Goal: Use online tool/utility: Use online tool/utility

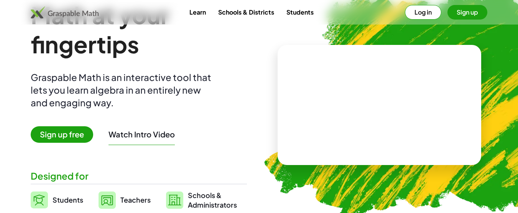
scroll to position [30, 0]
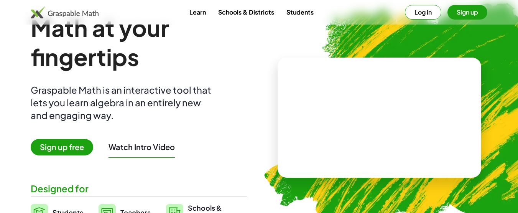
click at [204, 16] on link "Learn" at bounding box center [197, 12] width 29 height 14
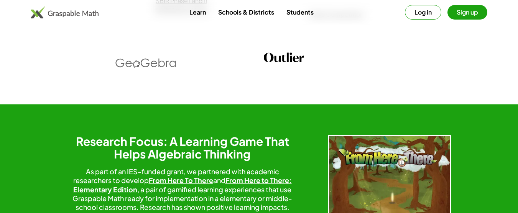
scroll to position [1183, 0]
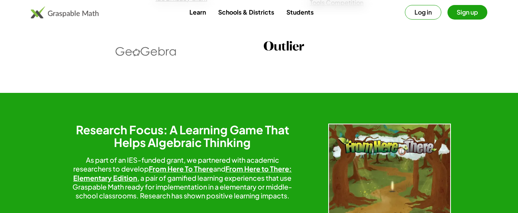
click at [196, 12] on link "Learn" at bounding box center [197, 12] width 29 height 14
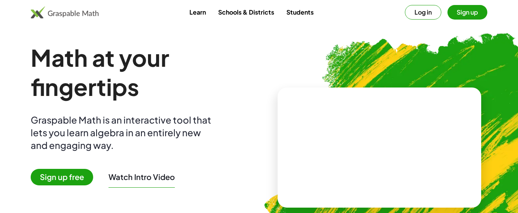
click at [292, 13] on link "Students" at bounding box center [300, 12] width 40 height 14
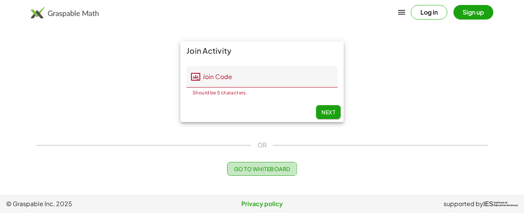
click at [252, 168] on span "Go to Whiteboard" at bounding box center [262, 168] width 56 height 7
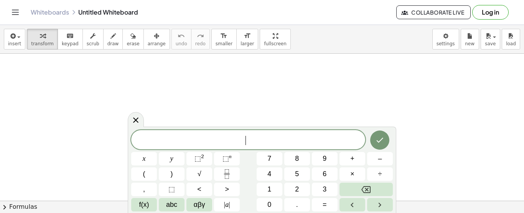
scroll to position [115, 0]
click at [273, 158] on button "7" at bounding box center [270, 158] width 26 height 13
click at [371, 189] on button "Backspace" at bounding box center [365, 189] width 53 height 13
click at [230, 208] on button "| a |" at bounding box center [227, 204] width 26 height 13
click at [377, 192] on button "Backspace" at bounding box center [365, 189] width 53 height 13
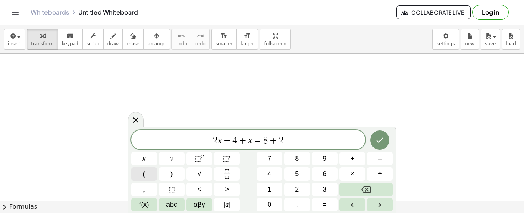
click at [152, 178] on button "(" at bounding box center [144, 173] width 26 height 13
click at [167, 178] on button ")" at bounding box center [172, 173] width 26 height 13
click at [316, 137] on span "2 x + 4 + x = 8 + 2 ( 3 + x ) ​" at bounding box center [248, 139] width 234 height 13
click at [379, 163] on span "–" at bounding box center [380, 158] width 4 height 10
click at [319, 188] on button "3" at bounding box center [325, 189] width 26 height 13
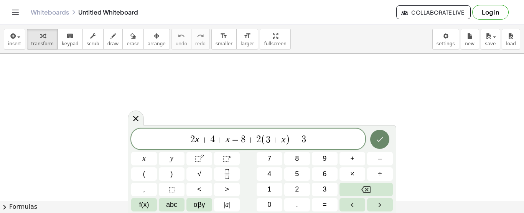
click at [382, 141] on icon "Done" at bounding box center [379, 139] width 9 height 9
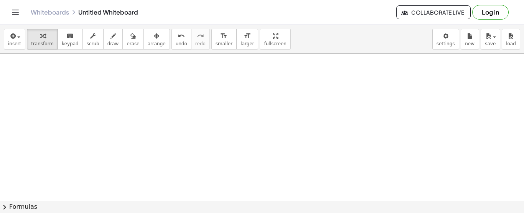
scroll to position [153, 0]
click at [70, 44] on span "keypad" at bounding box center [70, 43] width 17 height 5
click at [72, 35] on button "keyboard keypad" at bounding box center [70, 39] width 25 height 21
click at [266, 82] on div at bounding box center [262, 72] width 524 height 344
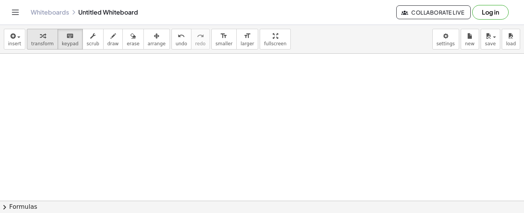
click at [43, 33] on div "button" at bounding box center [42, 35] width 23 height 9
click at [358, 203] on button "chevron_right Formulas" at bounding box center [262, 207] width 524 height 12
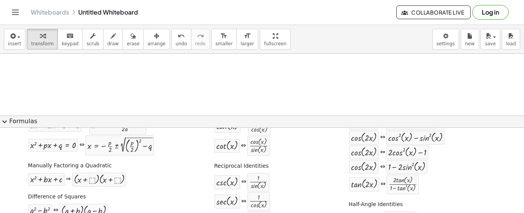
scroll to position [0, 0]
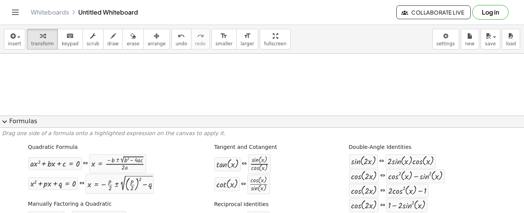
click at [19, 123] on button "expand_more Formulas" at bounding box center [262, 121] width 524 height 12
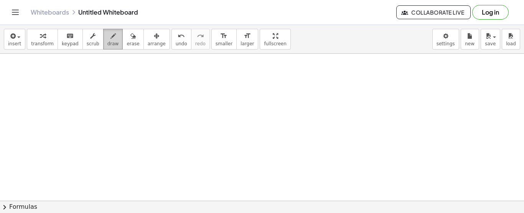
click at [107, 36] on div "button" at bounding box center [113, 35] width 12 height 9
drag, startPoint x: 97, startPoint y: 87, endPoint x: 125, endPoint y: 105, distance: 33.6
click at [125, 105] on div at bounding box center [262, 115] width 524 height 441
drag, startPoint x: 131, startPoint y: 97, endPoint x: 137, endPoint y: 112, distance: 15.9
click at [137, 112] on div at bounding box center [262, 115] width 524 height 441
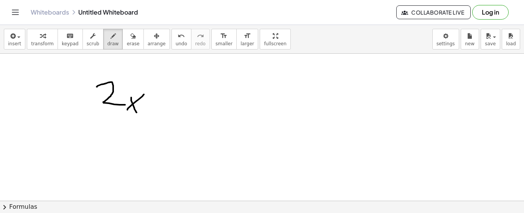
drag, startPoint x: 127, startPoint y: 110, endPoint x: 144, endPoint y: 94, distance: 23.1
click at [144, 94] on div at bounding box center [262, 115] width 524 height 441
drag, startPoint x: 150, startPoint y: 95, endPoint x: 163, endPoint y: 98, distance: 13.4
click at [163, 98] on div at bounding box center [262, 115] width 524 height 441
drag, startPoint x: 158, startPoint y: 95, endPoint x: 157, endPoint y: 108, distance: 13.1
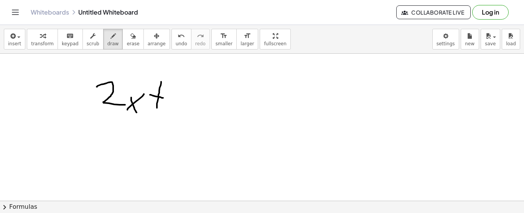
click at [157, 108] on div at bounding box center [262, 115] width 524 height 441
drag, startPoint x: 193, startPoint y: 84, endPoint x: 200, endPoint y: 100, distance: 17.8
click at [200, 100] on div at bounding box center [262, 115] width 524 height 441
drag, startPoint x: 193, startPoint y: 93, endPoint x: 192, endPoint y: 112, distance: 18.8
click at [192, 112] on div at bounding box center [262, 115] width 524 height 441
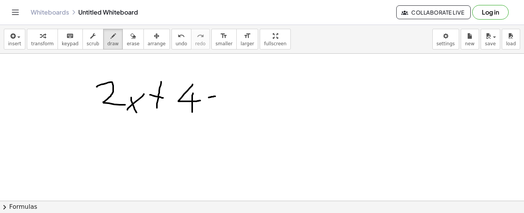
drag, startPoint x: 214, startPoint y: 96, endPoint x: 219, endPoint y: 95, distance: 6.0
click at [219, 95] on div at bounding box center [262, 115] width 524 height 441
drag, startPoint x: 212, startPoint y: 91, endPoint x: 215, endPoint y: 102, distance: 11.9
click at [215, 102] on div at bounding box center [262, 115] width 524 height 441
drag, startPoint x: 229, startPoint y: 97, endPoint x: 237, endPoint y: 103, distance: 10.1
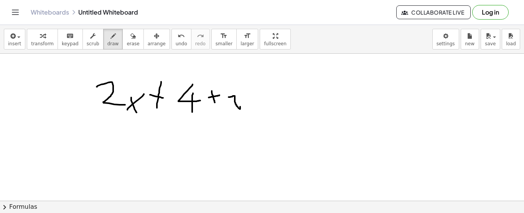
click at [241, 103] on div at bounding box center [262, 115] width 524 height 441
drag, startPoint x: 225, startPoint y: 108, endPoint x: 243, endPoint y: 98, distance: 20.9
click at [242, 98] on div at bounding box center [262, 115] width 524 height 441
click at [108, 43] on span "draw" at bounding box center [113, 43] width 12 height 5
click at [110, 35] on icon "button" at bounding box center [112, 35] width 5 height 9
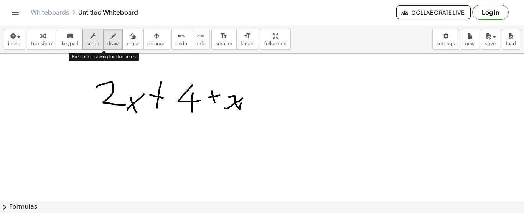
click at [90, 40] on icon "button" at bounding box center [92, 35] width 5 height 9
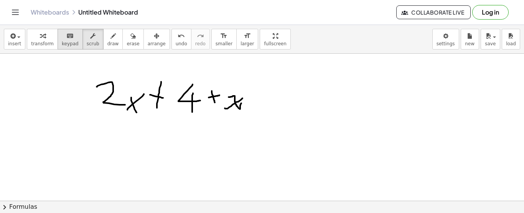
click at [71, 43] on span "keypad" at bounding box center [70, 43] width 17 height 5
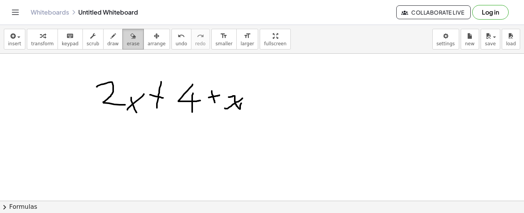
click at [122, 37] on button "erase" at bounding box center [132, 39] width 21 height 21
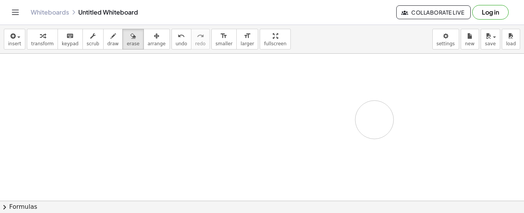
drag, startPoint x: 132, startPoint y: 93, endPoint x: 239, endPoint y: 108, distance: 108.7
click at [360, 120] on div at bounding box center [262, 115] width 524 height 441
click at [72, 37] on div "keyboard" at bounding box center [70, 35] width 17 height 9
drag, startPoint x: 51, startPoint y: 91, endPoint x: 60, endPoint y: 81, distance: 13.6
click at [60, 81] on div at bounding box center [262, 115] width 524 height 441
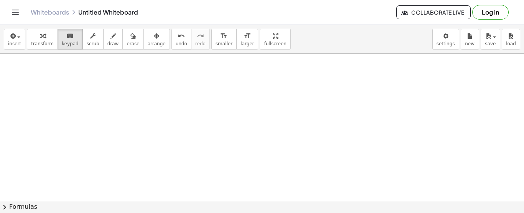
click at [52, 154] on div at bounding box center [262, 115] width 524 height 441
drag, startPoint x: 52, startPoint y: 154, endPoint x: 47, endPoint y: 79, distance: 75.0
click at [53, 143] on div at bounding box center [262, 115] width 524 height 441
click at [14, 33] on icon "button" at bounding box center [12, 35] width 7 height 9
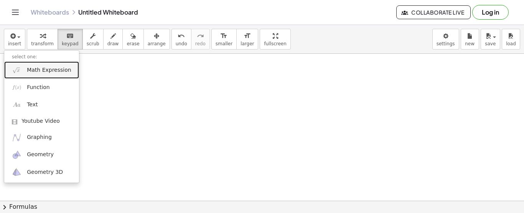
click at [42, 71] on span "Math Expression" at bounding box center [49, 70] width 44 height 8
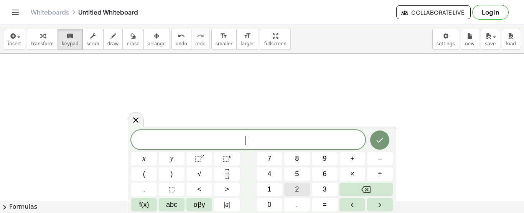
click at [301, 190] on button "2" at bounding box center [297, 189] width 26 height 13
click at [148, 176] on button "(" at bounding box center [144, 173] width 26 height 13
click at [171, 176] on span ")" at bounding box center [172, 174] width 2 height 10
click at [284, 141] on span "​" at bounding box center [283, 139] width 4 height 9
click at [320, 140] on span "2 x + 4 + x = 8 + 2 ( 3 + x ​ )" at bounding box center [248, 139] width 234 height 13
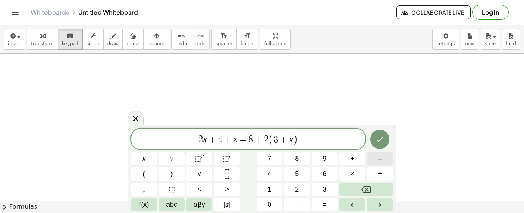
click at [380, 163] on span "–" at bounding box center [380, 158] width 4 height 10
click at [324, 183] on button "3" at bounding box center [325, 189] width 26 height 13
click at [373, 140] on button "Done" at bounding box center [379, 139] width 19 height 19
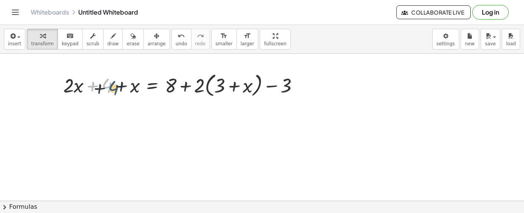
drag, startPoint x: 111, startPoint y: 86, endPoint x: 118, endPoint y: 89, distance: 7.8
click at [118, 89] on div at bounding box center [183, 84] width 249 height 29
drag, startPoint x: 113, startPoint y: 101, endPoint x: 74, endPoint y: 84, distance: 42.1
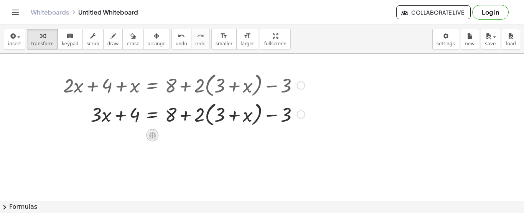
click at [153, 137] on icon at bounding box center [152, 135] width 7 height 7
click at [163, 134] on div "÷" at bounding box center [167, 135] width 12 height 12
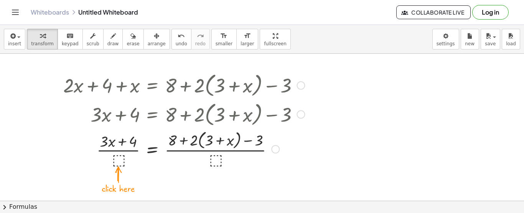
click at [120, 158] on div at bounding box center [183, 148] width 249 height 41
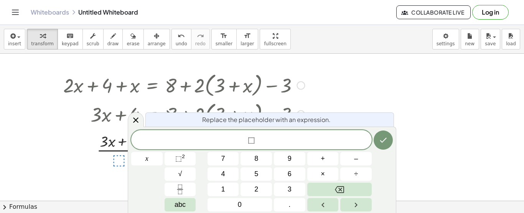
click at [170, 76] on div at bounding box center [183, 84] width 249 height 29
click at [115, 124] on div at bounding box center [193, 113] width 281 height 29
click at [176, 40] on div "undo" at bounding box center [182, 35] width 12 height 9
click at [385, 148] on button "Done" at bounding box center [383, 139] width 19 height 19
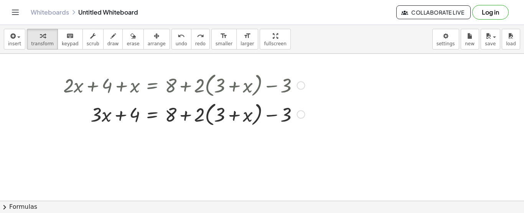
click at [287, 114] on div at bounding box center [193, 113] width 281 height 29
click at [201, 121] on div at bounding box center [193, 113] width 281 height 29
click at [196, 119] on div at bounding box center [193, 113] width 281 height 29
drag, startPoint x: 204, startPoint y: 116, endPoint x: 214, endPoint y: 115, distance: 10.5
click at [214, 115] on div at bounding box center [193, 113] width 281 height 29
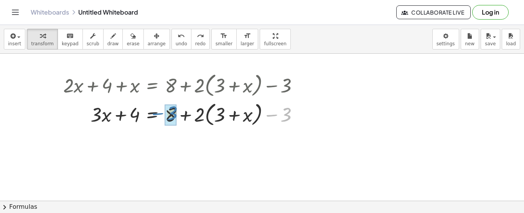
drag, startPoint x: 285, startPoint y: 115, endPoint x: 169, endPoint y: 114, distance: 115.8
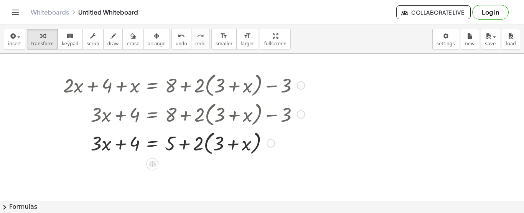
click at [230, 142] on div at bounding box center [183, 142] width 249 height 29
click at [200, 138] on div at bounding box center [183, 142] width 249 height 29
click at [207, 140] on div at bounding box center [183, 142] width 249 height 29
click at [198, 143] on div at bounding box center [183, 143] width 249 height 26
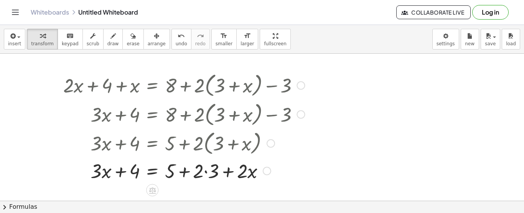
click at [202, 172] on div at bounding box center [183, 170] width 249 height 26
click at [212, 174] on div at bounding box center [183, 170] width 249 height 26
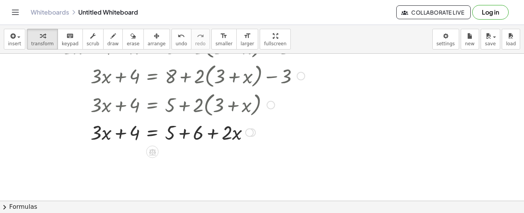
click at [179, 138] on div at bounding box center [183, 132] width 249 height 26
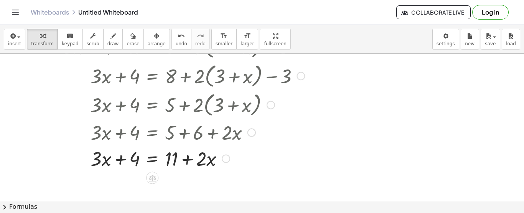
click at [198, 161] on div at bounding box center [183, 158] width 249 height 26
click at [192, 160] on div at bounding box center [183, 158] width 249 height 26
click at [188, 161] on div at bounding box center [183, 158] width 249 height 26
drag, startPoint x: 104, startPoint y: 160, endPoint x: 228, endPoint y: 158, distance: 124.6
click at [228, 158] on div at bounding box center [183, 158] width 249 height 26
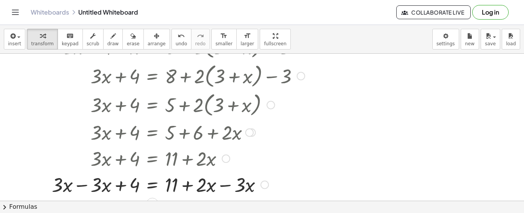
click at [86, 185] on div at bounding box center [183, 184] width 249 height 26
click at [226, 186] on div at bounding box center [183, 184] width 249 height 26
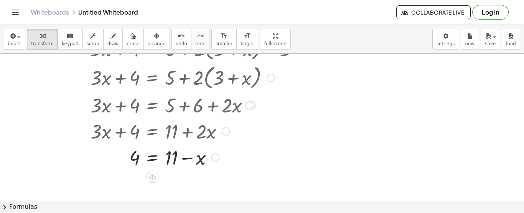
scroll to position [235, 0]
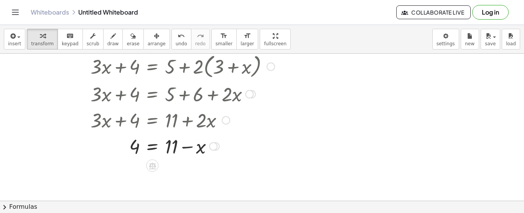
click at [185, 146] on div at bounding box center [183, 146] width 249 height 26
click at [214, 146] on div at bounding box center [213, 146] width 8 height 8
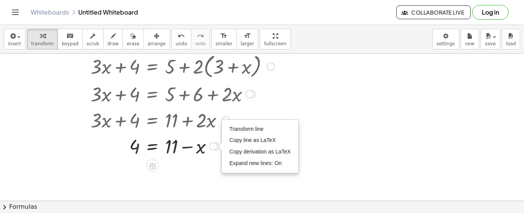
click at [170, 143] on div at bounding box center [183, 146] width 249 height 26
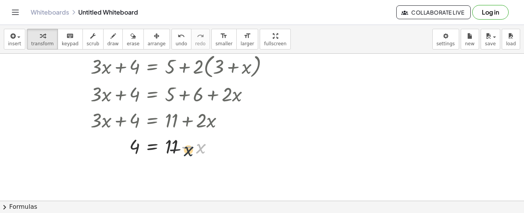
drag, startPoint x: 205, startPoint y: 148, endPoint x: 190, endPoint y: 152, distance: 15.4
click at [190, 152] on div at bounding box center [183, 146] width 249 height 26
drag, startPoint x: 200, startPoint y: 149, endPoint x: 114, endPoint y: 148, distance: 85.9
click at [114, 148] on div at bounding box center [183, 146] width 249 height 26
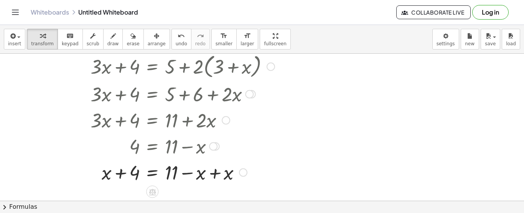
click at [211, 179] on div at bounding box center [183, 172] width 249 height 26
drag, startPoint x: 133, startPoint y: 171, endPoint x: 198, endPoint y: 171, distance: 64.4
click at [198, 171] on div at bounding box center [183, 172] width 249 height 26
click at [115, 181] on div at bounding box center [183, 172] width 249 height 26
click at [182, 171] on div at bounding box center [183, 172] width 249 height 26
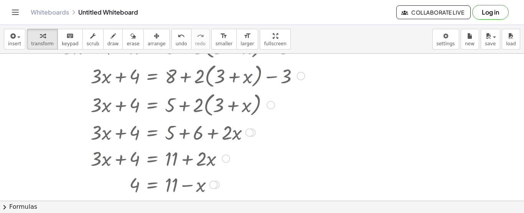
scroll to position [273, 0]
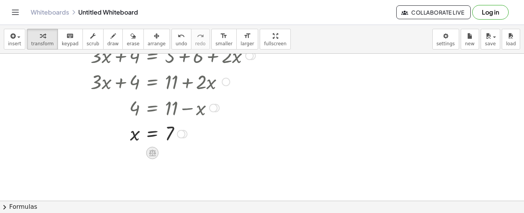
click at [156, 156] on icon at bounding box center [152, 153] width 7 height 7
click at [188, 144] on div at bounding box center [183, 133] width 249 height 25
click at [212, 108] on div at bounding box center [213, 108] width 8 height 8
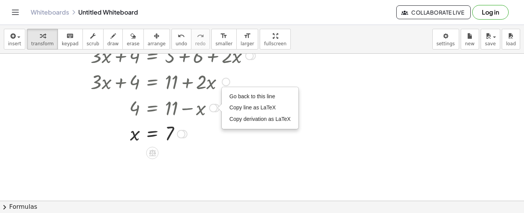
click at [181, 127] on div at bounding box center [183, 133] width 249 height 25
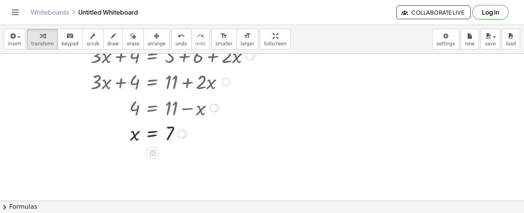
scroll to position [158, 0]
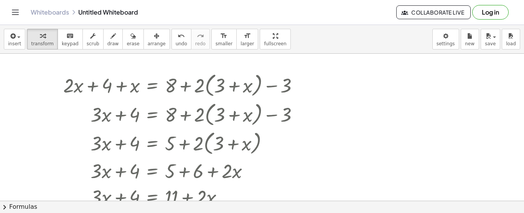
click at [120, 88] on div at bounding box center [183, 84] width 249 height 29
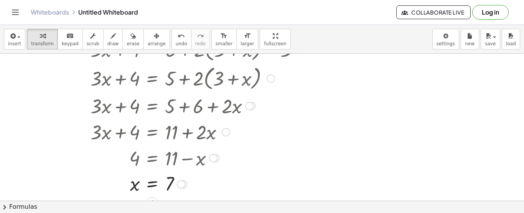
scroll to position [273, 0]
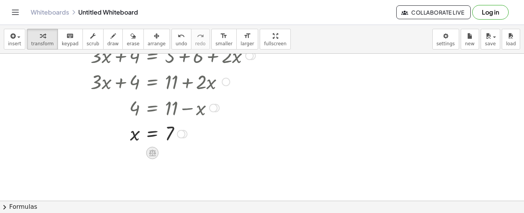
click at [149, 155] on icon at bounding box center [152, 153] width 8 height 8
click at [180, 153] on icon at bounding box center [182, 152] width 7 height 7
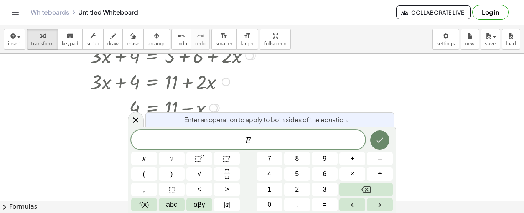
click at [383, 138] on icon "Done" at bounding box center [380, 140] width 7 height 5
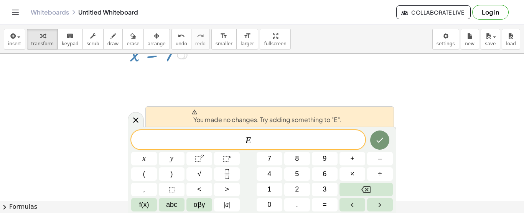
scroll to position [370, 0]
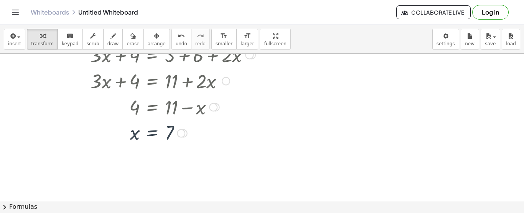
scroll to position [273, 0]
click at [170, 131] on div at bounding box center [183, 133] width 249 height 25
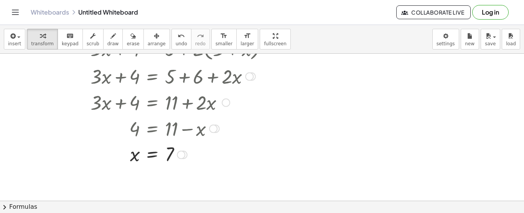
scroll to position [235, 0]
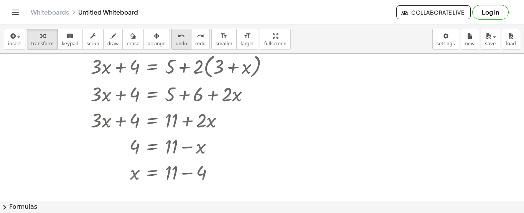
click at [176, 39] on div "undo" at bounding box center [182, 35] width 12 height 9
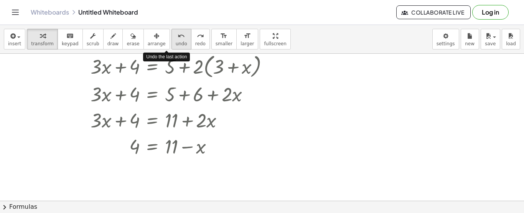
click at [176, 39] on div "undo" at bounding box center [182, 35] width 12 height 9
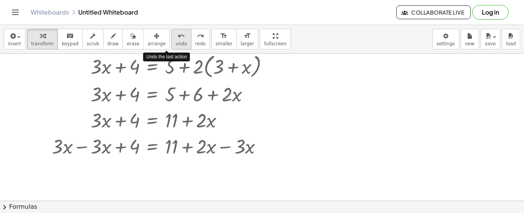
click at [176, 39] on div "undo" at bounding box center [182, 35] width 12 height 9
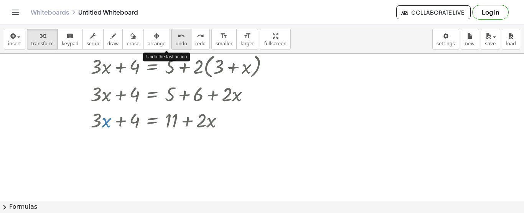
click at [176, 39] on div "undo" at bounding box center [182, 35] width 12 height 9
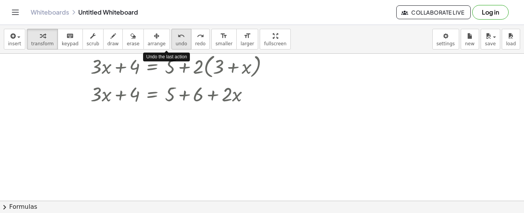
click at [176, 39] on div "undo" at bounding box center [182, 35] width 12 height 9
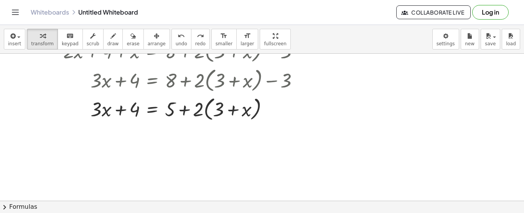
scroll to position [158, 0]
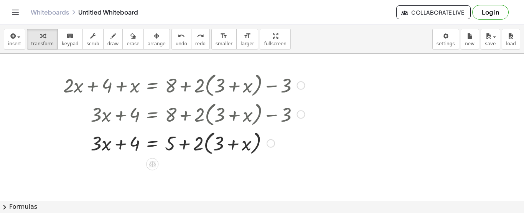
click at [181, 145] on div at bounding box center [183, 142] width 249 height 29
click at [207, 145] on div at bounding box center [183, 142] width 249 height 29
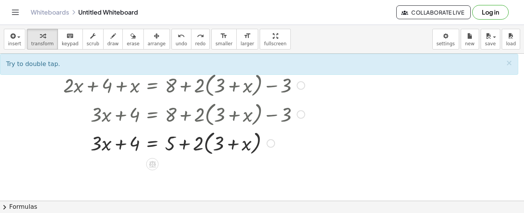
click at [203, 145] on div at bounding box center [183, 142] width 249 height 29
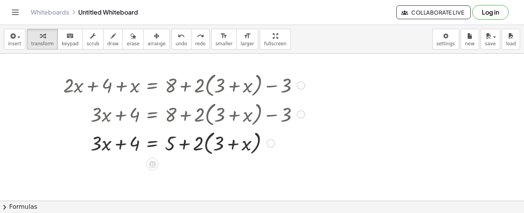
click at [199, 144] on div at bounding box center [183, 142] width 249 height 29
drag, startPoint x: 199, startPoint y: 144, endPoint x: 212, endPoint y: 143, distance: 13.0
click at [212, 143] on div at bounding box center [183, 142] width 249 height 29
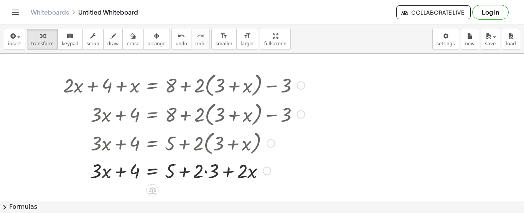
click at [204, 172] on div at bounding box center [183, 170] width 249 height 26
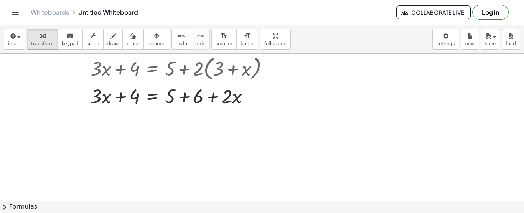
scroll to position [235, 0]
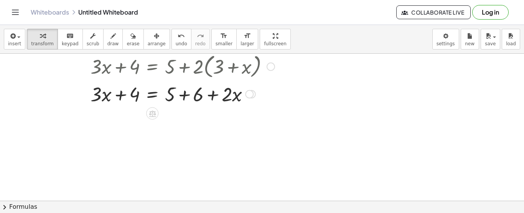
click at [184, 100] on div at bounding box center [183, 94] width 249 height 26
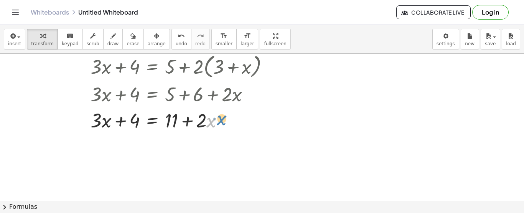
drag, startPoint x: 209, startPoint y: 126, endPoint x: 216, endPoint y: 125, distance: 6.2
click at [216, 125] on div at bounding box center [183, 120] width 249 height 26
drag, startPoint x: 97, startPoint y: 127, endPoint x: 235, endPoint y: 120, distance: 138.6
click at [235, 120] on div at bounding box center [183, 120] width 249 height 26
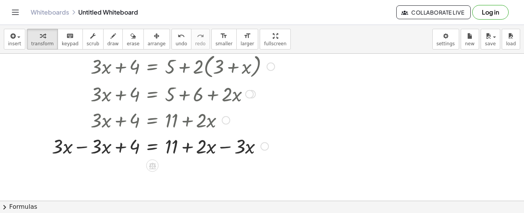
click at [85, 153] on div at bounding box center [183, 146] width 249 height 26
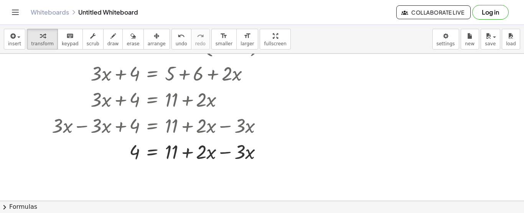
scroll to position [273, 0]
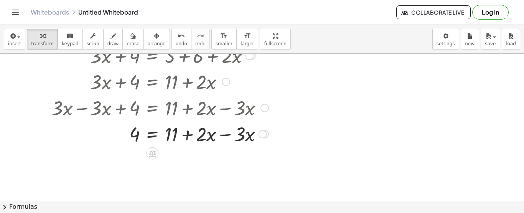
click at [222, 135] on div at bounding box center [183, 133] width 249 height 26
click at [176, 36] on div "undo" at bounding box center [182, 35] width 12 height 9
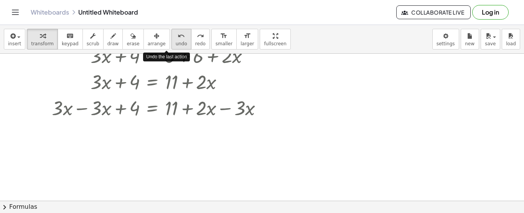
click at [178, 36] on icon "undo" at bounding box center [181, 35] width 7 height 9
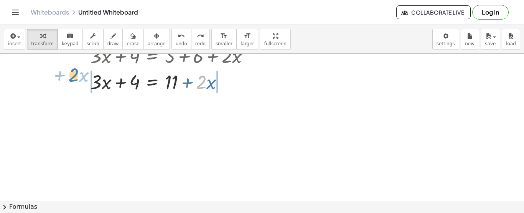
drag, startPoint x: 204, startPoint y: 87, endPoint x: 74, endPoint y: 79, distance: 129.5
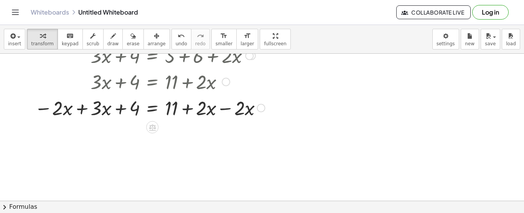
click at [77, 106] on div at bounding box center [183, 107] width 249 height 26
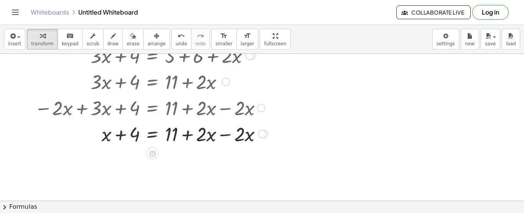
click at [228, 134] on div at bounding box center [183, 133] width 249 height 26
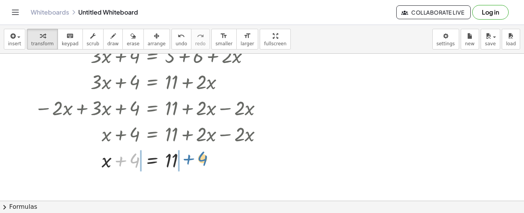
drag, startPoint x: 126, startPoint y: 160, endPoint x: 195, endPoint y: 158, distance: 68.7
click at [195, 158] on div at bounding box center [183, 159] width 249 height 26
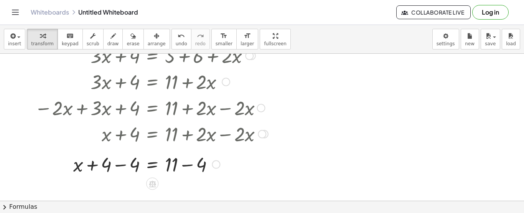
click at [130, 168] on div at bounding box center [184, 159] width 192 height 26
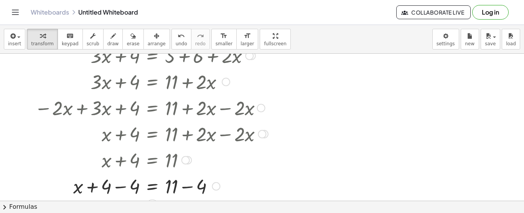
click at [120, 186] on div at bounding box center [183, 186] width 249 height 26
click at [187, 187] on div at bounding box center [183, 186] width 249 height 26
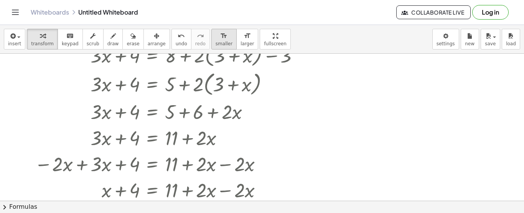
scroll to position [217, 0]
click at [21, 44] on button "insert" at bounding box center [14, 39] width 21 height 21
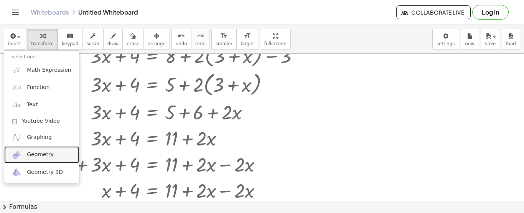
click at [22, 150] on link "Geometry" at bounding box center [41, 154] width 75 height 17
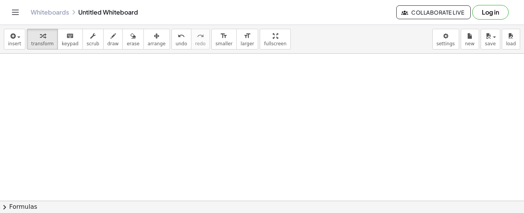
scroll to position [364, 0]
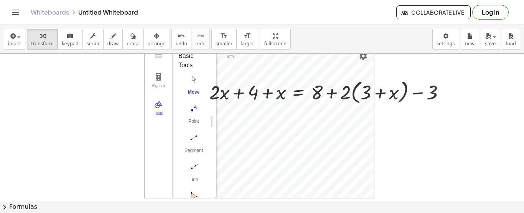
scroll to position [0, 0]
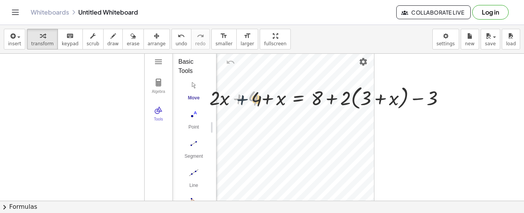
drag, startPoint x: 246, startPoint y: 102, endPoint x: 281, endPoint y: 105, distance: 35.9
click at [275, 105] on div at bounding box center [330, 97] width 249 height 29
click at [178, 38] on icon "undo" at bounding box center [181, 35] width 7 height 9
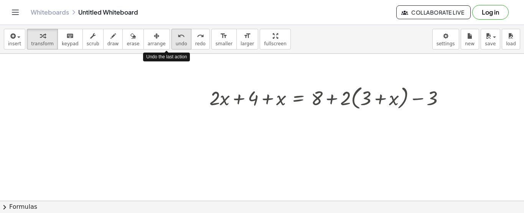
click at [178, 38] on icon "undo" at bounding box center [181, 35] width 7 height 9
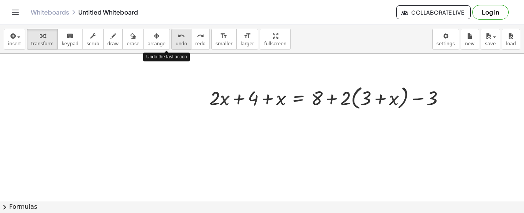
click at [178, 38] on icon "undo" at bounding box center [181, 35] width 7 height 9
click at [271, 104] on div at bounding box center [330, 97] width 249 height 29
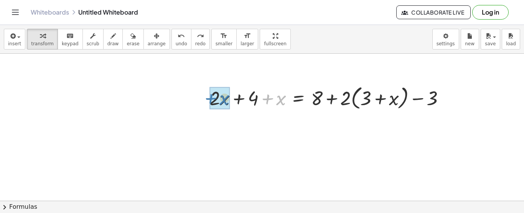
drag, startPoint x: 280, startPoint y: 100, endPoint x: 223, endPoint y: 100, distance: 57.1
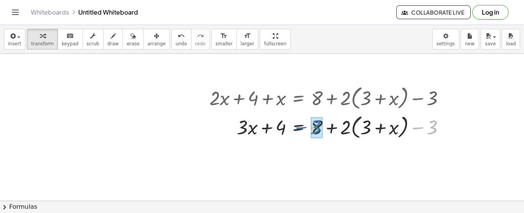
drag, startPoint x: 437, startPoint y: 130, endPoint x: 322, endPoint y: 129, distance: 115.1
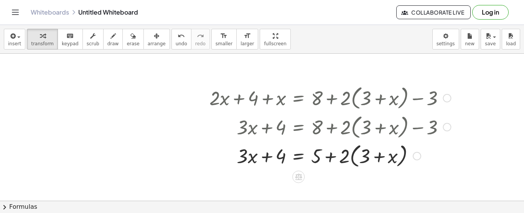
click at [361, 161] on div at bounding box center [330, 155] width 249 height 29
click at [350, 157] on div at bounding box center [330, 155] width 249 height 29
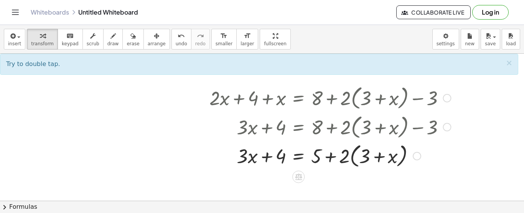
click at [355, 157] on div at bounding box center [330, 155] width 249 height 29
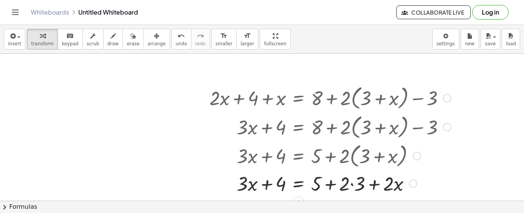
click at [352, 185] on div at bounding box center [330, 183] width 249 height 26
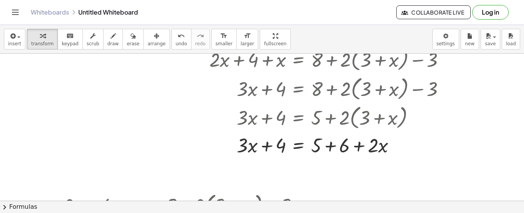
scroll to position [77, 0]
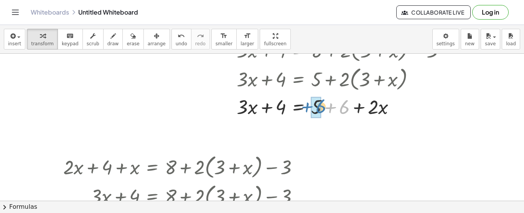
drag, startPoint x: 344, startPoint y: 113, endPoint x: 316, endPoint y: 113, distance: 27.6
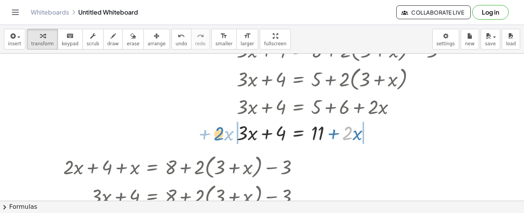
drag, startPoint x: 352, startPoint y: 138, endPoint x: 223, endPoint y: 139, distance: 128.9
click at [223, 139] on div at bounding box center [330, 132] width 249 height 26
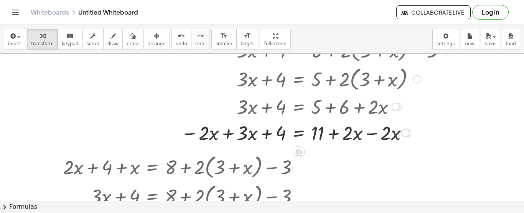
click at [229, 140] on div at bounding box center [316, 132] width 278 height 26
click at [389, 136] on div at bounding box center [330, 132] width 249 height 26
click at [394, 137] on div at bounding box center [330, 132] width 249 height 26
click at [397, 137] on div at bounding box center [330, 132] width 249 height 26
click at [372, 135] on div at bounding box center [330, 132] width 249 height 26
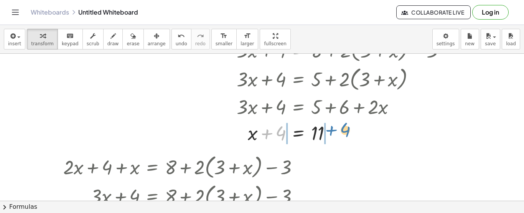
drag, startPoint x: 281, startPoint y: 135, endPoint x: 351, endPoint y: 133, distance: 69.8
click at [351, 133] on div at bounding box center [330, 132] width 249 height 26
click at [257, 135] on div at bounding box center [330, 132] width 249 height 26
drag, startPoint x: 254, startPoint y: 136, endPoint x: 281, endPoint y: 136, distance: 26.8
click at [333, 137] on div at bounding box center [330, 132] width 249 height 26
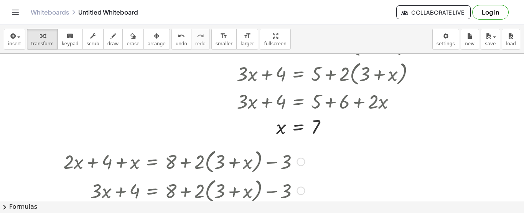
drag, startPoint x: 253, startPoint y: 168, endPoint x: 253, endPoint y: 193, distance: 25.3
click at [152, 162] on div "+ · 2 · x + 4 + x = + 8 + · 2 · ( + 3 + x ) − 3 + · 3 · x + 4 = + 8 + · 2 · ( +…" at bounding box center [152, 162] width 0 height 0
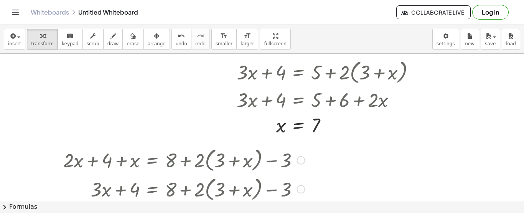
click at [305, 161] on div at bounding box center [300, 160] width 8 height 8
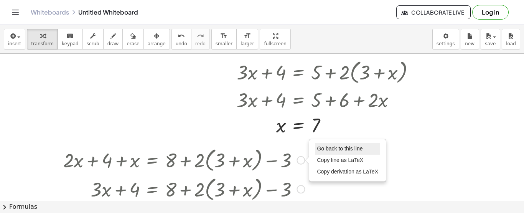
click at [344, 149] on span "Go back to this line" at bounding box center [340, 148] width 46 height 6
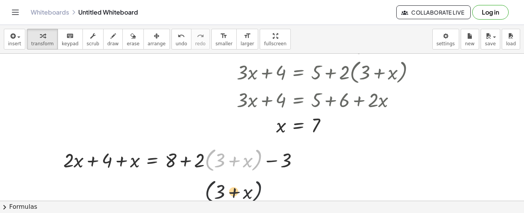
drag, startPoint x: 257, startPoint y: 162, endPoint x: 257, endPoint y: 198, distance: 36.0
click at [257, 198] on div "· ( + 3 + x ) + · 2 · x + 4 + x = + 8 + · 2 · ( + 3 + x ) − 3 Go back to this l…" at bounding box center [181, 194] width 258 height 102
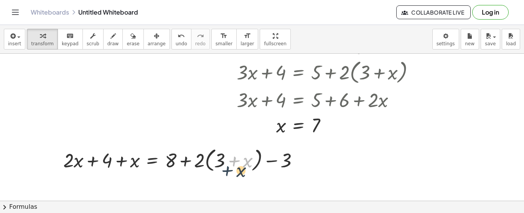
drag, startPoint x: 234, startPoint y: 160, endPoint x: 267, endPoint y: 157, distance: 33.2
click at [227, 170] on div at bounding box center [183, 159] width 249 height 29
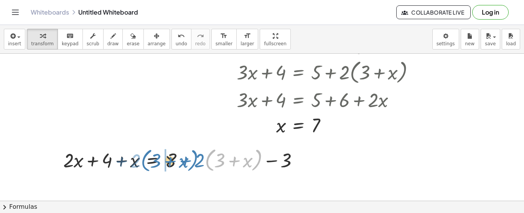
drag, startPoint x: 261, startPoint y: 157, endPoint x: 198, endPoint y: 157, distance: 63.3
click at [198, 157] on div at bounding box center [183, 159] width 249 height 29
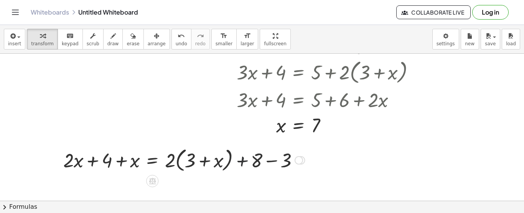
click at [248, 161] on div at bounding box center [183, 159] width 249 height 29
click at [175, 153] on div at bounding box center [183, 159] width 249 height 29
click at [179, 157] on div at bounding box center [183, 159] width 249 height 29
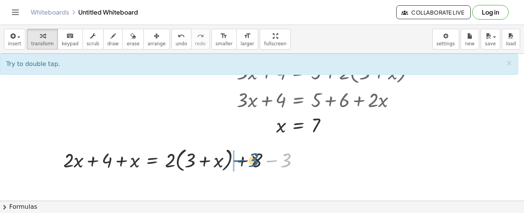
drag, startPoint x: 285, startPoint y: 160, endPoint x: 252, endPoint y: 159, distance: 33.0
click at [252, 159] on div at bounding box center [183, 159] width 249 height 29
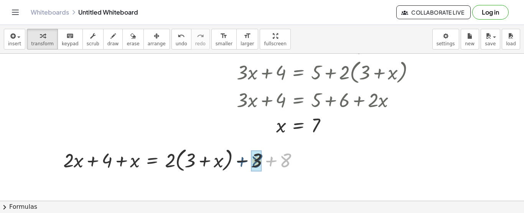
drag, startPoint x: 278, startPoint y: 166, endPoint x: 249, endPoint y: 166, distance: 29.9
click at [249, 166] on div at bounding box center [183, 159] width 249 height 29
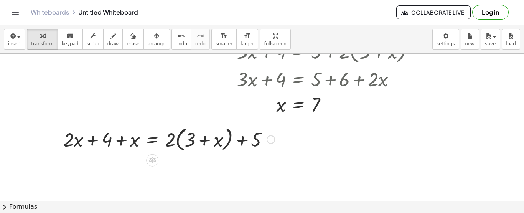
scroll to position [122, 0]
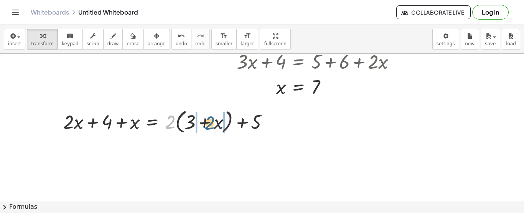
drag, startPoint x: 171, startPoint y: 124, endPoint x: 209, endPoint y: 125, distance: 37.6
click at [209, 125] on div at bounding box center [183, 121] width 249 height 29
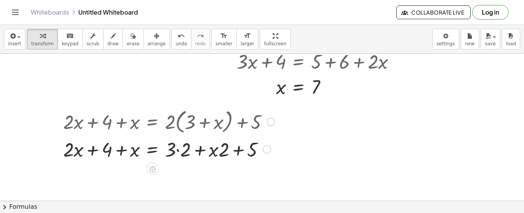
click at [181, 150] on div at bounding box center [183, 149] width 249 height 26
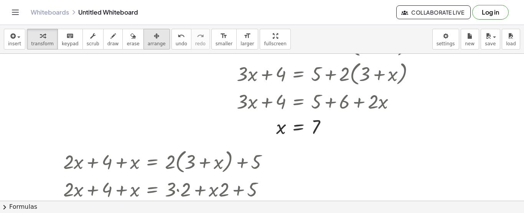
scroll to position [45, 0]
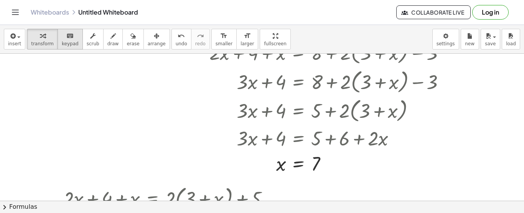
click at [72, 39] on div "keyboard" at bounding box center [70, 35] width 17 height 9
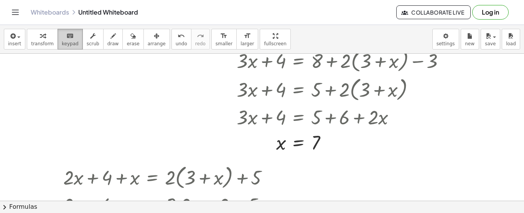
scroll to position [84, 0]
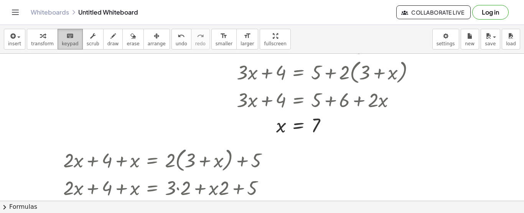
click at [66, 40] on icon "keyboard" at bounding box center [69, 35] width 7 height 9
click at [18, 14] on icon "Toggle navigation" at bounding box center [15, 12] width 9 height 9
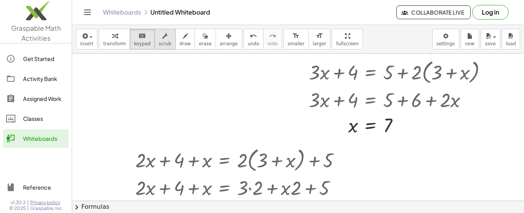
click at [155, 40] on button "scrub" at bounding box center [165, 39] width 21 height 21
click at [134, 40] on div "keyboard" at bounding box center [142, 35] width 17 height 9
click at [135, 158] on div at bounding box center [130, 194] width 12 height 102
click at [86, 48] on button "insert" at bounding box center [86, 39] width 21 height 21
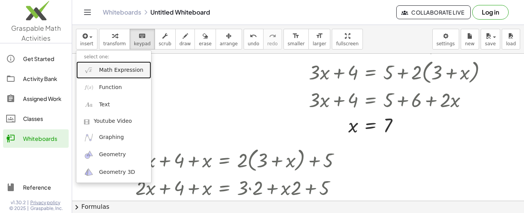
click at [96, 71] on link "Math Expression" at bounding box center [113, 69] width 75 height 17
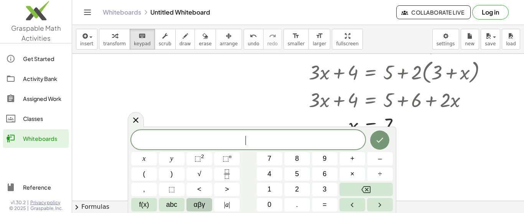
click at [197, 211] on button "αβγ" at bounding box center [199, 204] width 26 height 13
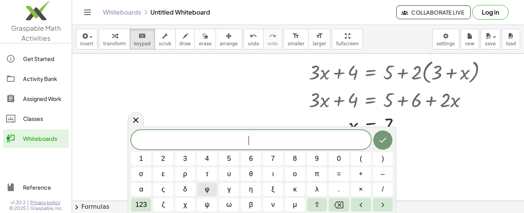
click at [203, 187] on button "φ" at bounding box center [207, 189] width 20 height 13
click at [143, 199] on button "123" at bounding box center [141, 204] width 20 height 13
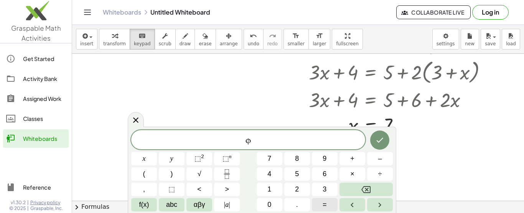
click at [324, 199] on span "=" at bounding box center [325, 204] width 4 height 10
click at [267, 191] on span "1" at bounding box center [269, 189] width 4 height 10
click at [354, 164] on button "+" at bounding box center [352, 158] width 26 height 13
click at [198, 175] on span "√" at bounding box center [200, 174] width 4 height 10
click at [293, 174] on button "5" at bounding box center [297, 173] width 26 height 13
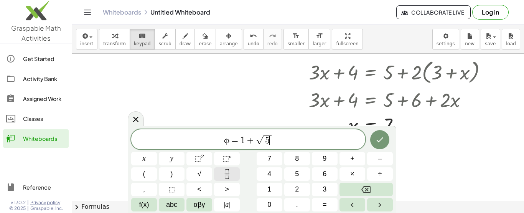
click at [223, 179] on button "Fraction" at bounding box center [227, 173] width 26 height 13
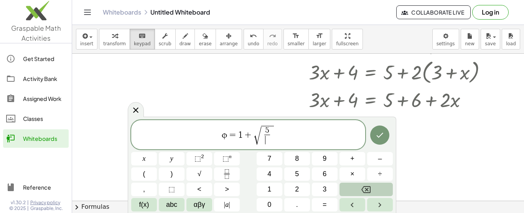
click at [365, 190] on icon "Backspace" at bounding box center [365, 189] width 9 height 9
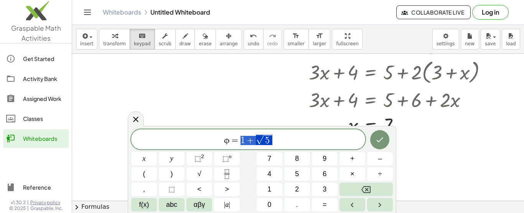
drag, startPoint x: 268, startPoint y: 135, endPoint x: 242, endPoint y: 140, distance: 27.3
click at [223, 171] on icon "Fraction" at bounding box center [227, 174] width 10 height 10
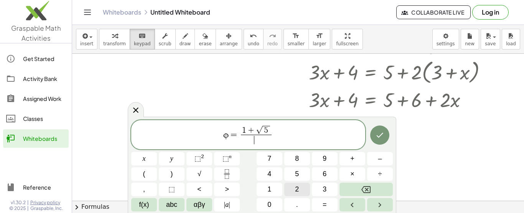
click at [291, 191] on button "2" at bounding box center [297, 189] width 26 height 13
click at [380, 135] on icon "Done" at bounding box center [379, 134] width 9 height 9
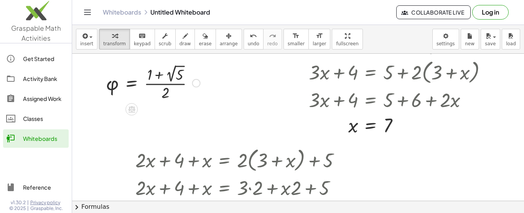
click at [174, 76] on div at bounding box center [153, 83] width 102 height 40
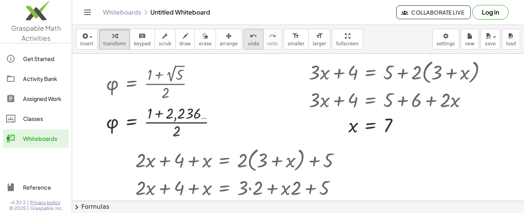
click at [248, 41] on span "undo" at bounding box center [254, 43] width 12 height 5
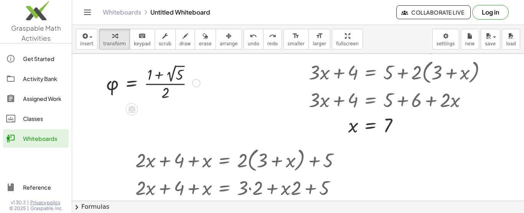
click at [157, 71] on div at bounding box center [153, 83] width 102 height 40
click at [160, 79] on div at bounding box center [153, 83] width 102 height 40
click at [149, 73] on div at bounding box center [153, 83] width 102 height 40
click at [172, 76] on div at bounding box center [153, 83] width 102 height 40
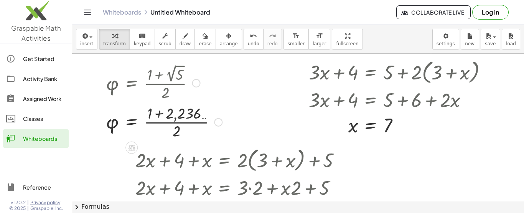
click at [165, 116] on div at bounding box center [164, 121] width 124 height 38
click at [178, 118] on div at bounding box center [155, 121] width 106 height 38
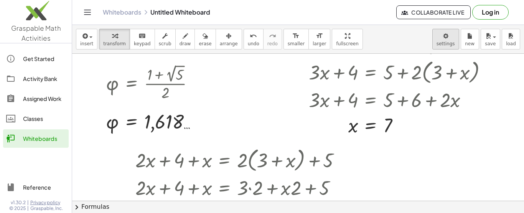
click at [451, 36] on body "Graspable Math Activities Get Started Activity Bank Assigned Work Classes White…" at bounding box center [262, 106] width 524 height 213
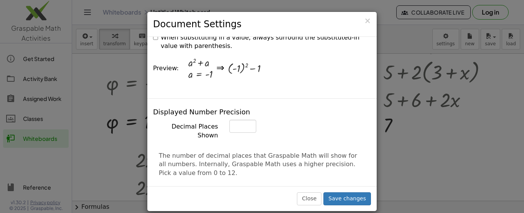
scroll to position [268, 0]
click at [247, 119] on input "*" at bounding box center [242, 125] width 27 height 13
click at [244, 119] on input "*" at bounding box center [242, 125] width 27 height 13
click at [246, 119] on input "*" at bounding box center [242, 125] width 27 height 13
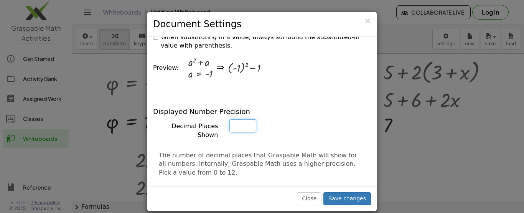
click at [246, 119] on input "*" at bounding box center [242, 125] width 27 height 13
click at [246, 119] on input "**" at bounding box center [242, 125] width 27 height 13
click at [248, 119] on input "*" at bounding box center [242, 125] width 27 height 13
click at [247, 101] on div "Displayed Number Precision Decimal Places Shown * The number of decimal places …" at bounding box center [261, 157] width 229 height 119
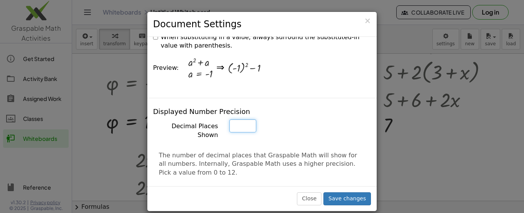
click at [247, 119] on input "*" at bounding box center [242, 125] width 27 height 13
type input "*"
click at [247, 119] on input "*" at bounding box center [242, 125] width 27 height 13
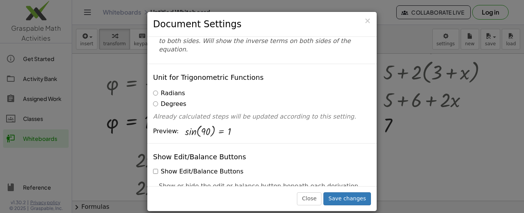
scroll to position [77, 0]
click at [158, 168] on label "Show Edit/Balance Buttons" at bounding box center [198, 172] width 90 height 9
click at [154, 100] on label "Degrees" at bounding box center [169, 104] width 33 height 9
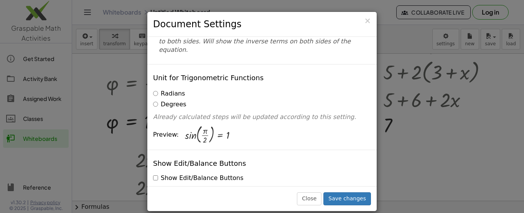
click at [158, 100] on label "Degrees" at bounding box center [169, 104] width 33 height 9
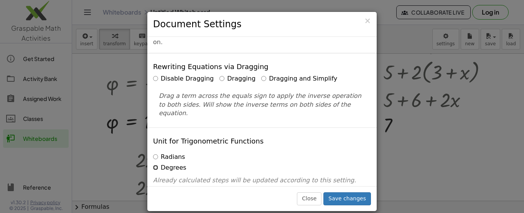
scroll to position [0, 0]
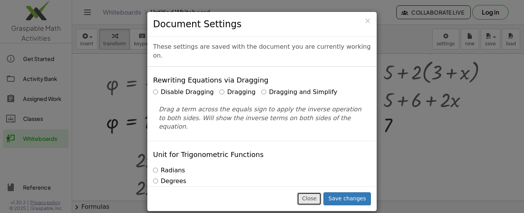
click at [318, 196] on button "Close" at bounding box center [309, 198] width 25 height 13
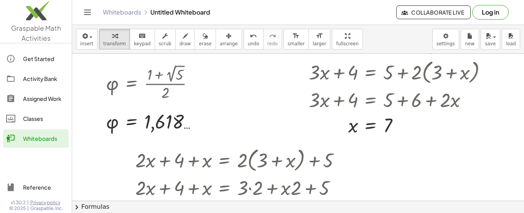
scroll to position [160, 0]
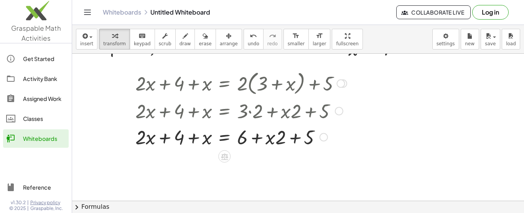
click at [259, 143] on div at bounding box center [256, 136] width 249 height 26
drag, startPoint x: 302, startPoint y: 142, endPoint x: 237, endPoint y: 140, distance: 64.8
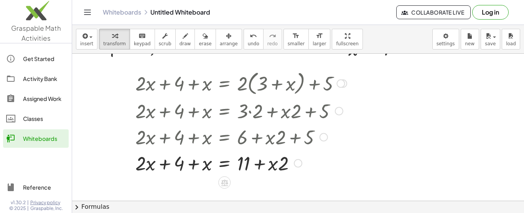
click at [263, 166] on div at bounding box center [256, 163] width 249 height 26
drag, startPoint x: 203, startPoint y: 165, endPoint x: 144, endPoint y: 165, distance: 59.1
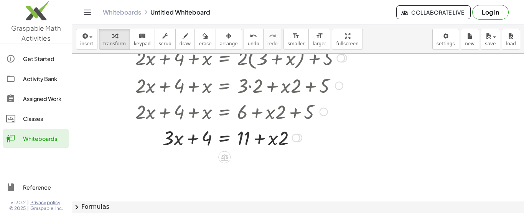
scroll to position [199, 0]
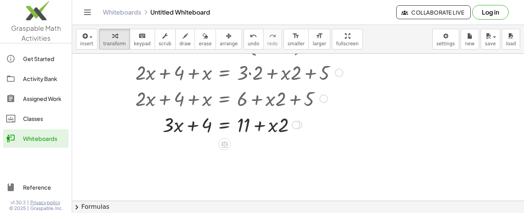
click at [194, 133] on div at bounding box center [256, 124] width 249 height 26
drag, startPoint x: 284, startPoint y: 131, endPoint x: 148, endPoint y: 131, distance: 136.1
click at [148, 131] on div at bounding box center [256, 124] width 249 height 26
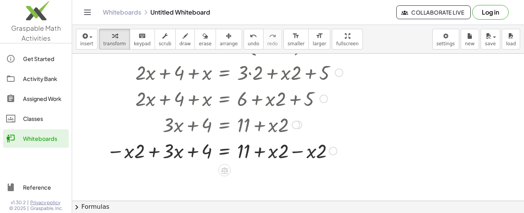
click at [154, 152] on div at bounding box center [256, 150] width 249 height 26
click at [299, 155] on div at bounding box center [256, 151] width 249 height 26
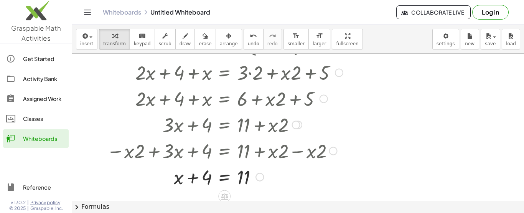
scroll to position [237, 0]
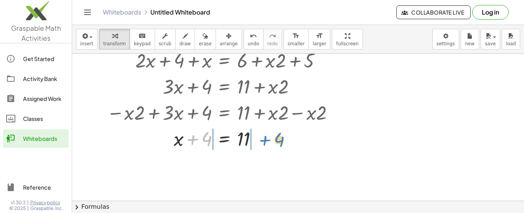
drag, startPoint x: 189, startPoint y: 143, endPoint x: 260, endPoint y: 143, distance: 71.3
click at [260, 143] on div at bounding box center [256, 138] width 249 height 26
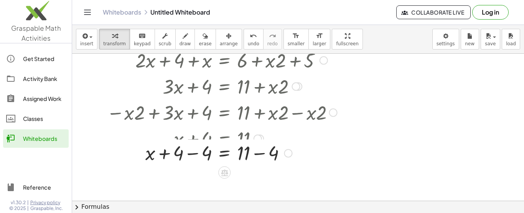
click at [224, 7] on div "+ · 2 · x + 4 + x = + 8 + · 2 · ( + 3 + x ) − 3 + · 2 · x + 4 + x = + · 2 · ( +…" at bounding box center [224, 7] width 0 height 0
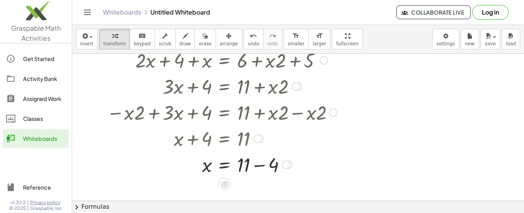
click at [267, 171] on div at bounding box center [256, 164] width 249 height 26
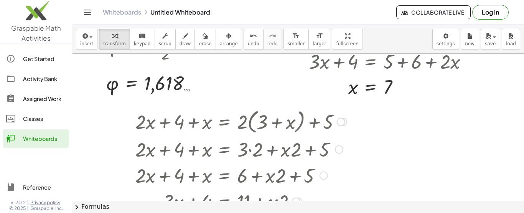
scroll to position [84, 0]
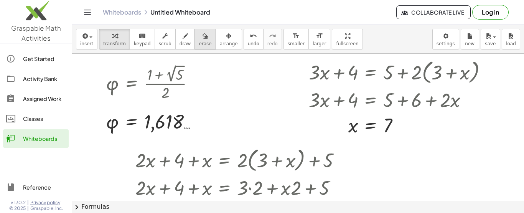
click at [199, 36] on div "button" at bounding box center [205, 35] width 13 height 9
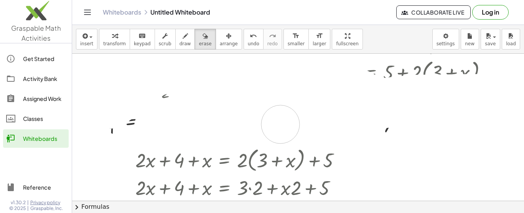
drag, startPoint x: 129, startPoint y: 93, endPoint x: 280, endPoint y: 124, distance: 154.6
click at [280, 124] on div at bounding box center [298, 190] width 452 height 441
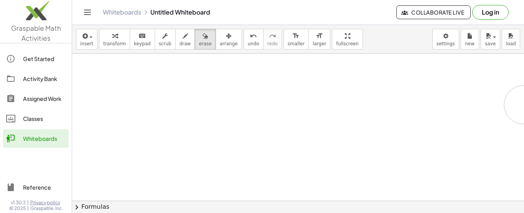
drag, startPoint x: 354, startPoint y: 101, endPoint x: 523, endPoint y: 105, distance: 168.8
click at [518, 105] on div "+ · 2 · x + 4 + x = + 8 + · 2 · ( + 3 + x ) − 3 + · 3 · x + 4 = + 8 + · 2 · ( +…" at bounding box center [298, 127] width 452 height 147
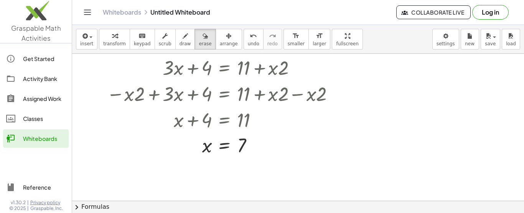
scroll to position [211, 0]
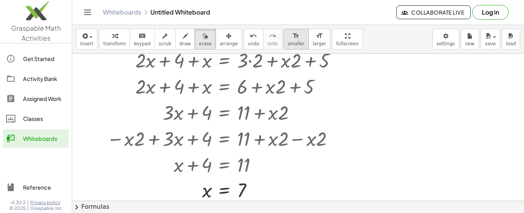
click at [283, 48] on button "format_size smaller" at bounding box center [295, 39] width 25 height 21
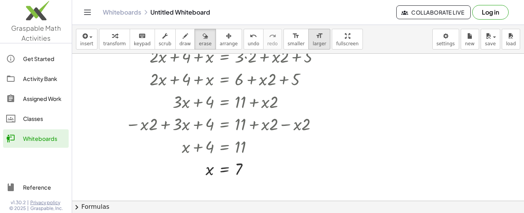
click at [313, 44] on span "larger" at bounding box center [319, 43] width 13 height 5
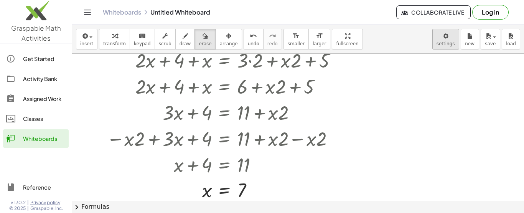
click at [443, 38] on body "Graspable Math Activities Get Started Activity Bank Assigned Work Classes White…" at bounding box center [262, 106] width 524 height 213
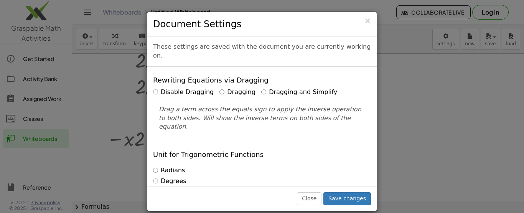
click at [341, 46] on div "These settings are saved with the document you are currently working on." at bounding box center [261, 52] width 229 height 30
click at [369, 25] on span "×" at bounding box center [367, 20] width 7 height 9
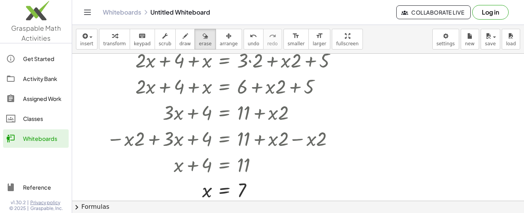
click at [90, 8] on icon "Toggle navigation" at bounding box center [87, 12] width 9 height 9
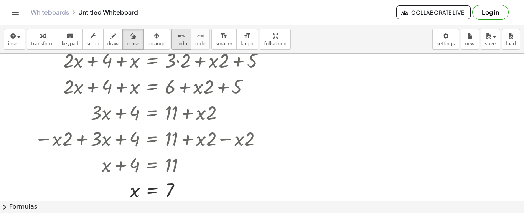
click at [176, 36] on div "undo" at bounding box center [182, 35] width 12 height 9
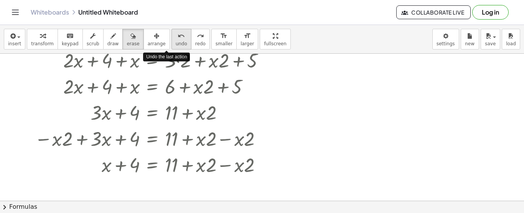
click at [176, 36] on div "undo" at bounding box center [182, 35] width 12 height 9
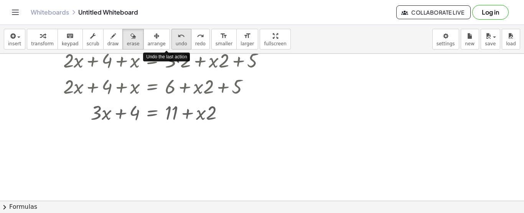
click at [176, 36] on div "undo" at bounding box center [182, 35] width 12 height 9
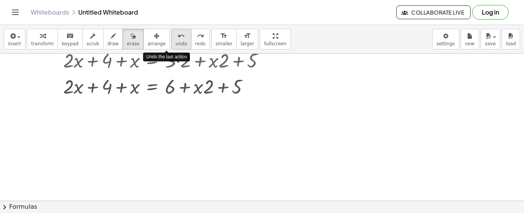
click at [176, 36] on div "undo" at bounding box center [182, 35] width 12 height 9
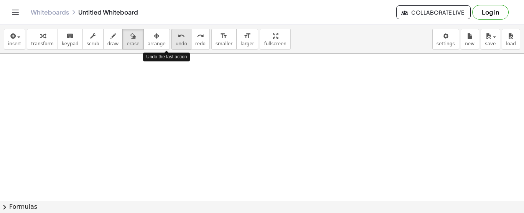
click at [176, 36] on div "undo" at bounding box center [182, 35] width 12 height 9
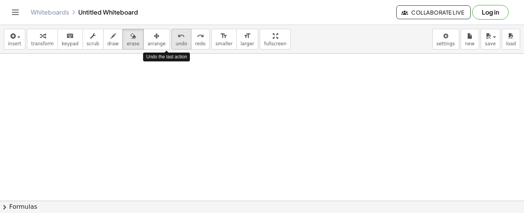
click at [176, 36] on div "undo" at bounding box center [182, 35] width 12 height 9
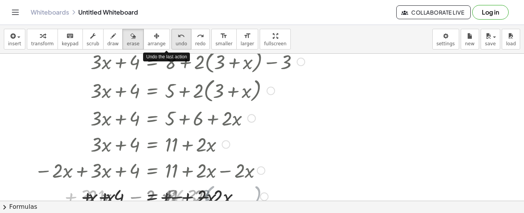
click at [176, 36] on div "undo" at bounding box center [182, 35] width 12 height 9
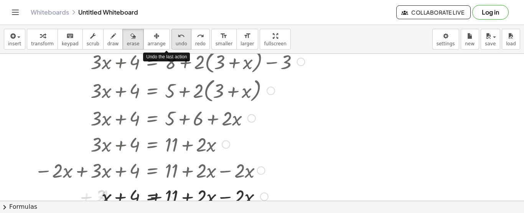
click at [176, 36] on div "undo" at bounding box center [182, 35] width 12 height 9
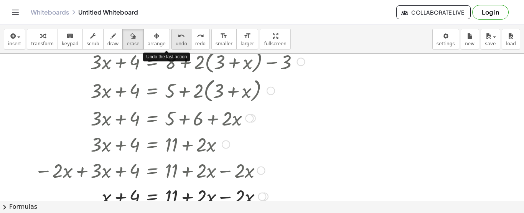
click at [176, 36] on div "undo" at bounding box center [182, 35] width 12 height 9
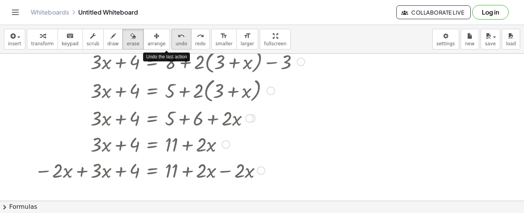
click at [176, 36] on div "undo" at bounding box center [182, 35] width 12 height 9
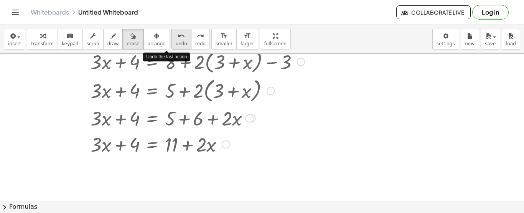
click at [176, 36] on div "undo" at bounding box center [182, 35] width 12 height 9
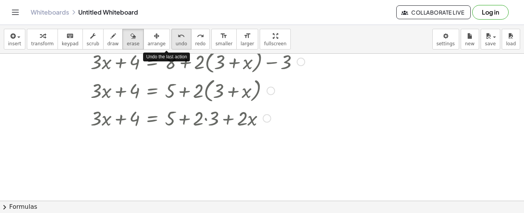
click at [176, 36] on div "undo" at bounding box center [182, 35] width 12 height 9
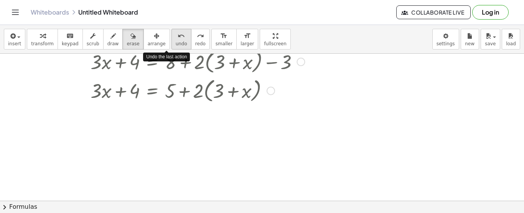
click at [176, 36] on div "undo" at bounding box center [182, 35] width 12 height 9
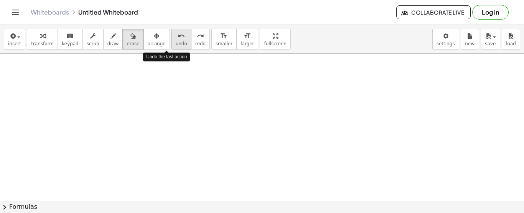
click at [176, 36] on div "undo" at bounding box center [182, 35] width 12 height 9
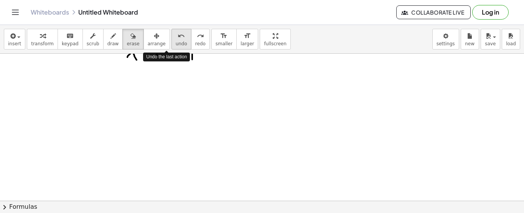
click at [176, 36] on div "undo" at bounding box center [182, 35] width 12 height 9
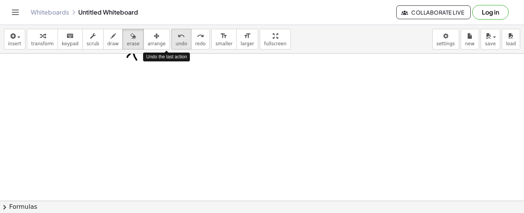
click at [176, 36] on div "undo" at bounding box center [182, 35] width 12 height 9
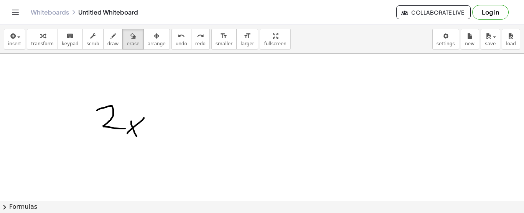
scroll to position [134, 0]
click at [171, 48] on button "undo undo" at bounding box center [181, 39] width 20 height 21
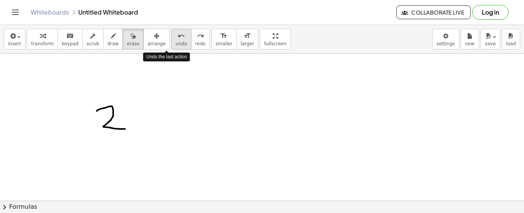
click at [171, 48] on button "undo undo" at bounding box center [181, 39] width 20 height 21
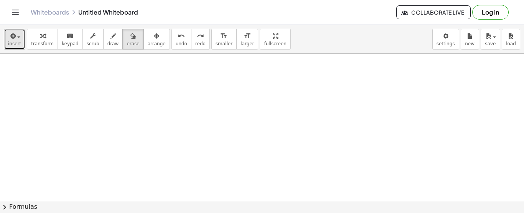
click at [20, 36] on button "insert" at bounding box center [14, 39] width 21 height 21
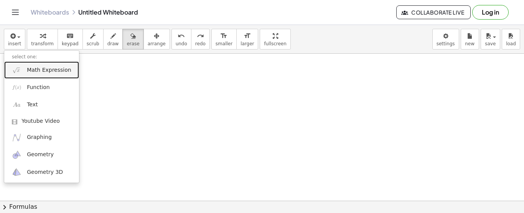
click at [31, 71] on span "Math Expression" at bounding box center [49, 70] width 44 height 8
